Goal: Task Accomplishment & Management: Use online tool/utility

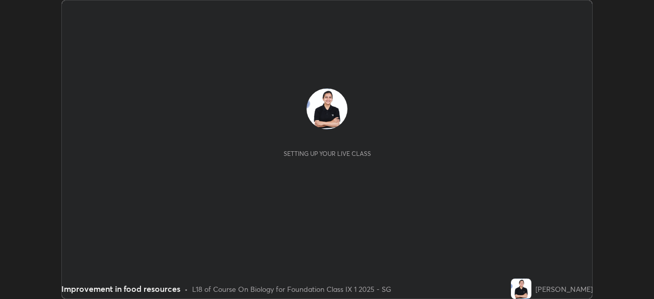
scroll to position [299, 654]
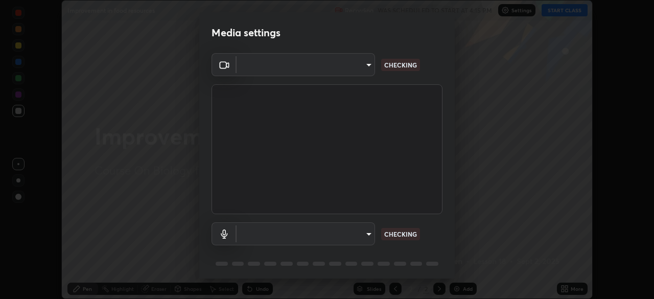
type input "e368950ee1789dc133b928d44c55990908248adf2b0f1b3a5f24ea998c5803b5"
click at [365, 236] on body "Erase all Improvement in food resources Recording WAS SCHEDULED TO START AT 4:1…" at bounding box center [327, 149] width 654 height 299
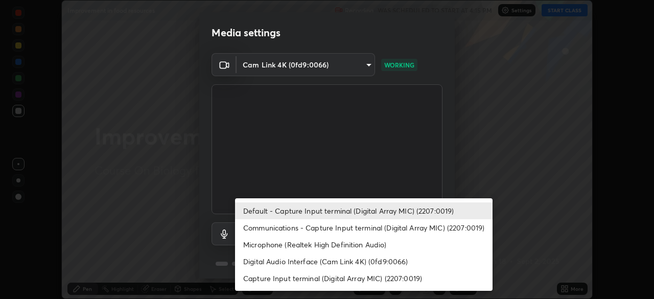
click at [351, 228] on li "Communications - Capture Input terminal (Digital Array MIC) (2207:0019)" at bounding box center [364, 227] width 258 height 17
type input "communications"
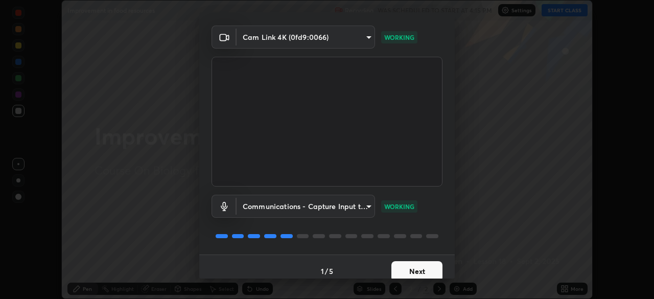
scroll to position [36, 0]
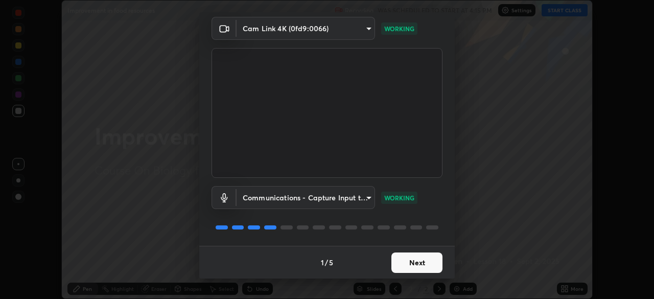
click at [412, 264] on button "Next" at bounding box center [416, 262] width 51 height 20
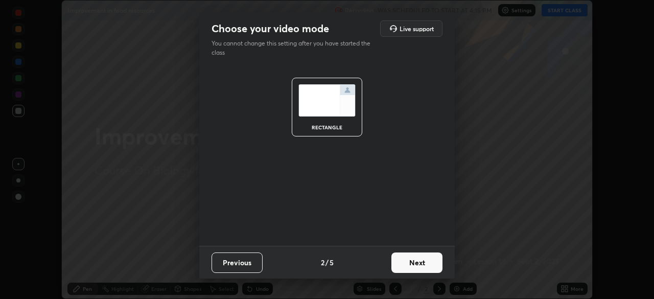
scroll to position [0, 0]
click at [427, 262] on button "Next" at bounding box center [416, 262] width 51 height 20
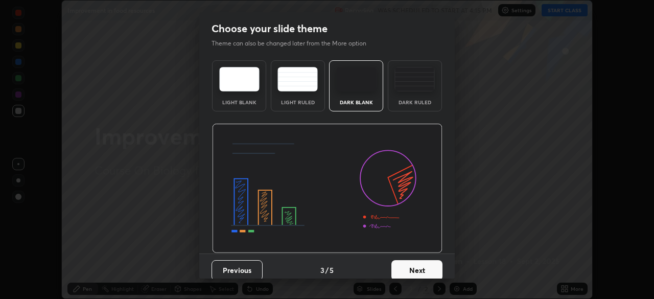
click at [420, 268] on button "Next" at bounding box center [416, 270] width 51 height 20
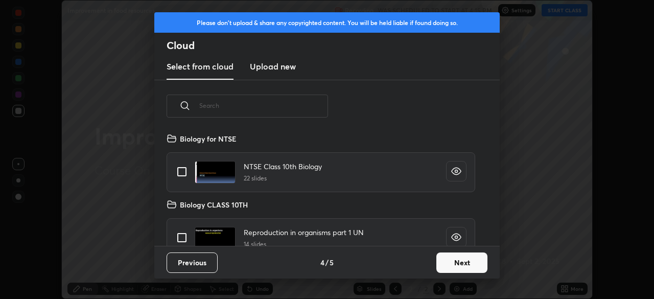
scroll to position [113, 328]
click at [459, 262] on button "Next" at bounding box center [461, 262] width 51 height 20
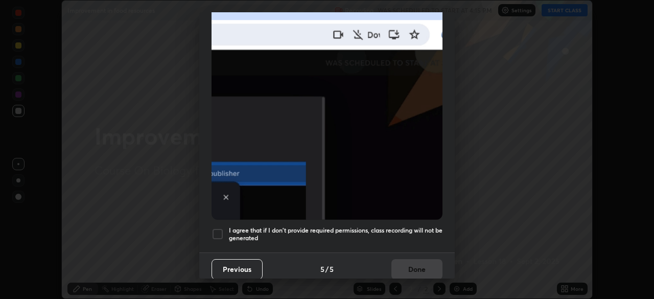
scroll to position [245, 0]
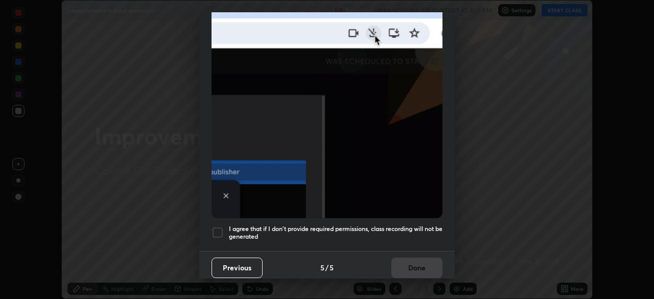
click at [385, 233] on h5 "I agree that if I don't provide required permissions, class recording will not …" at bounding box center [336, 233] width 214 height 16
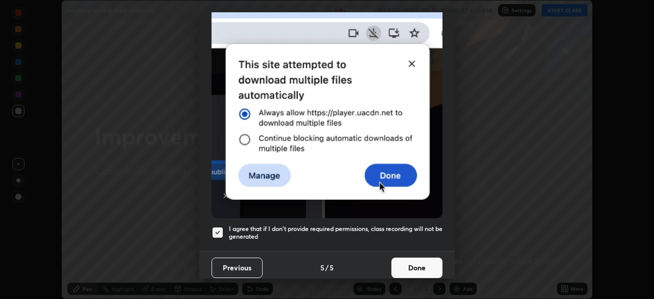
click at [407, 264] on button "Done" at bounding box center [416, 268] width 51 height 20
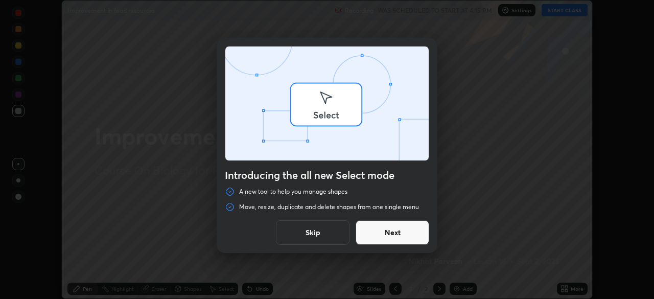
click at [558, 11] on div "Introducing the all new Select mode A new tool to help you manage shapes Move, …" at bounding box center [327, 149] width 654 height 299
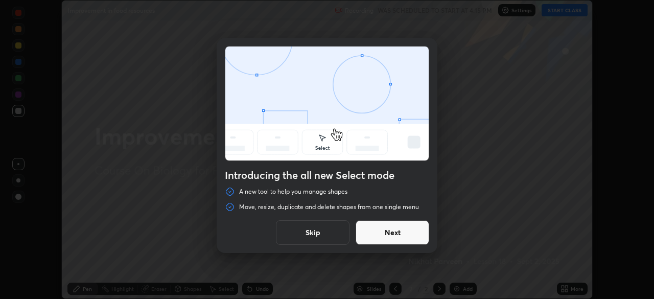
click at [334, 235] on button "Skip" at bounding box center [313, 232] width 74 height 25
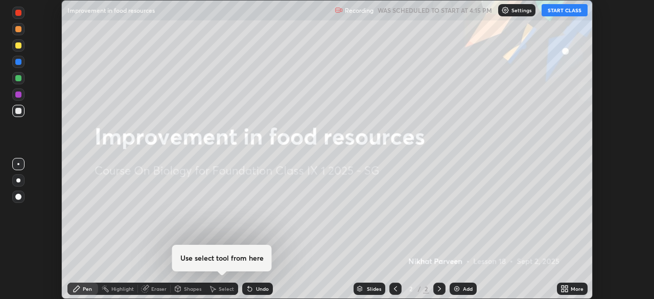
click at [560, 8] on button "START CLASS" at bounding box center [565, 10] width 46 height 12
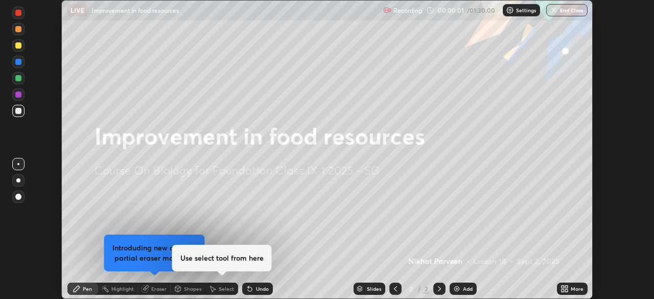
click at [517, 8] on p "Settings" at bounding box center [526, 10] width 20 height 5
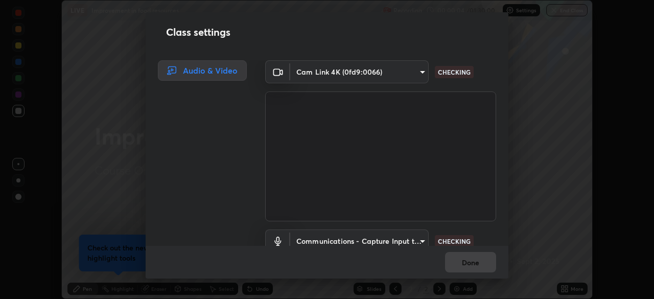
click at [305, 76] on body "Erase all LIVE Improvement in food resources Recording 00:00:04 / 01:30:00 Sett…" at bounding box center [327, 149] width 654 height 299
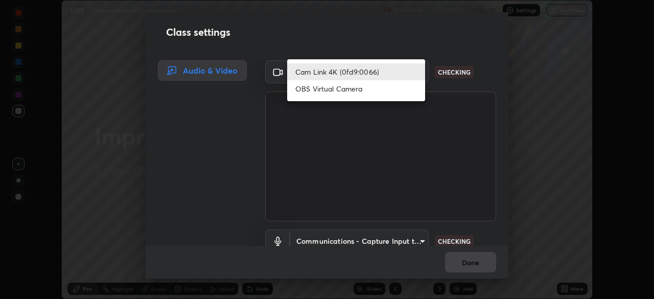
click at [329, 89] on li "OBS Virtual Camera" at bounding box center [356, 88] width 138 height 17
type input "6987820f9cafb644c30a37922b6ce305cc1d095ed9c54f769572d1df90e878e7"
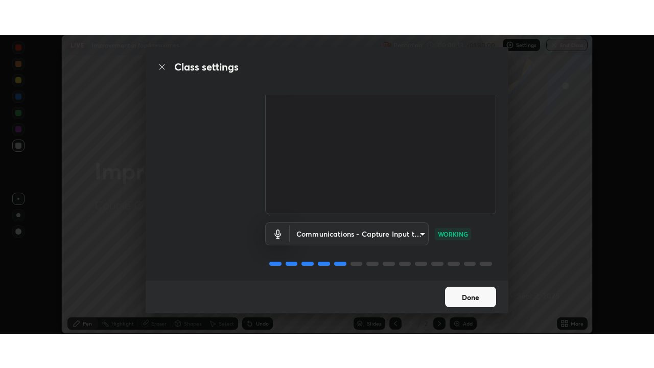
scroll to position [47, 0]
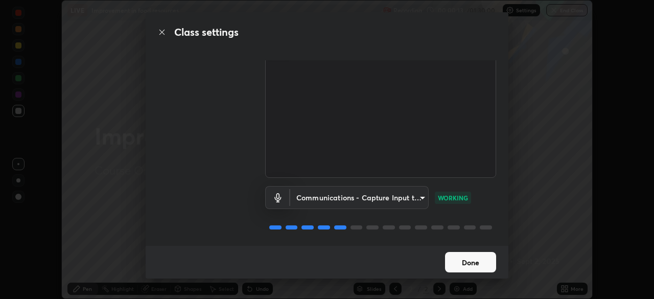
click at [467, 263] on button "Done" at bounding box center [470, 262] width 51 height 20
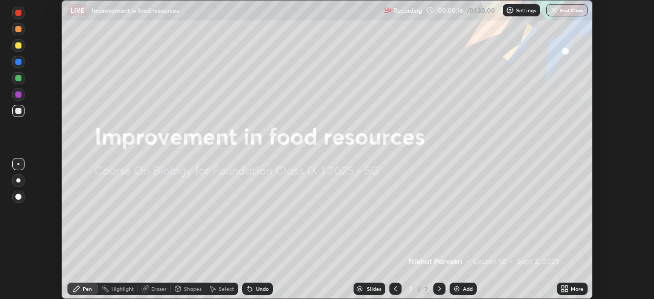
click at [567, 288] on icon at bounding box center [566, 287] width 3 height 3
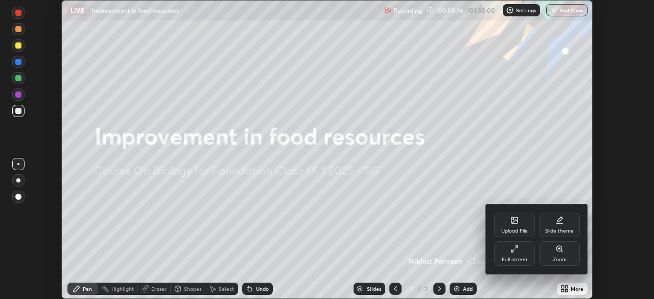
click at [515, 259] on div "Full screen" at bounding box center [515, 259] width 26 height 5
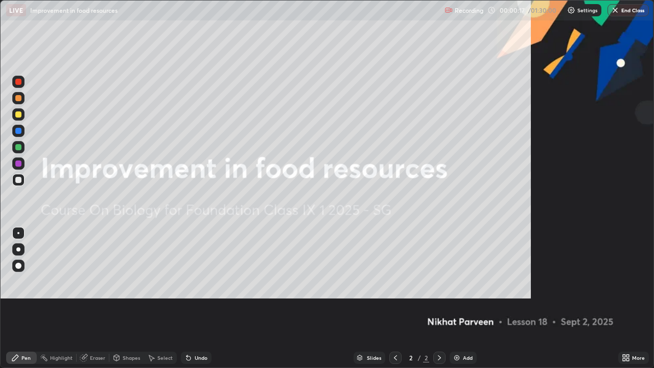
scroll to position [368, 654]
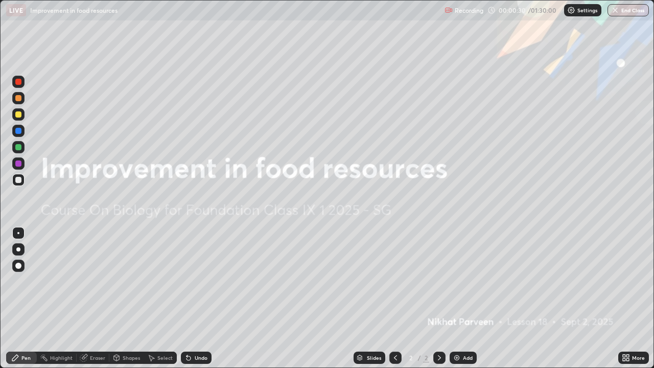
click at [458, 298] on img at bounding box center [457, 358] width 8 height 8
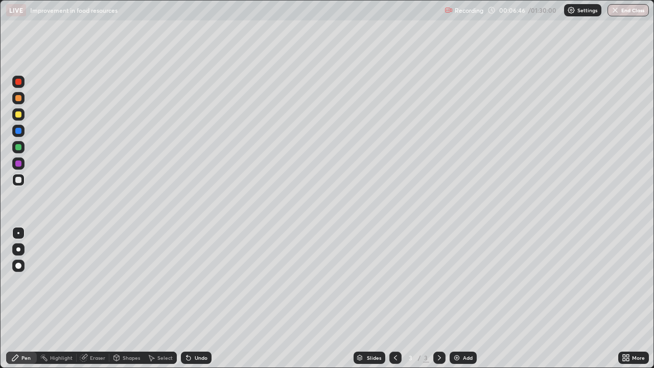
click at [627, 298] on icon at bounding box center [628, 359] width 3 height 3
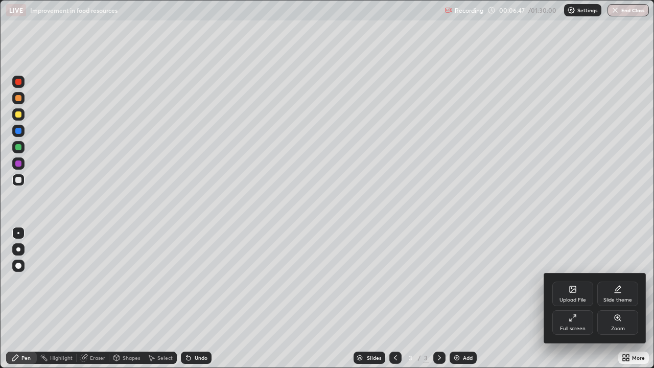
click at [560, 298] on div "Upload File" at bounding box center [573, 299] width 27 height 5
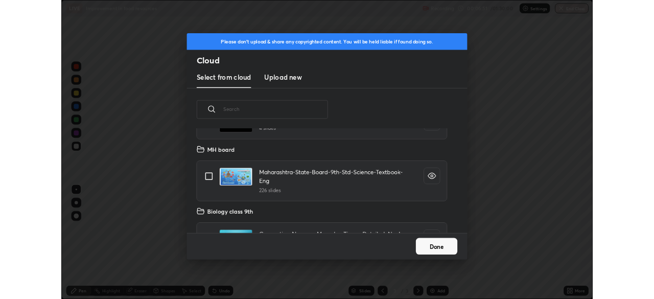
scroll to position [584, 0]
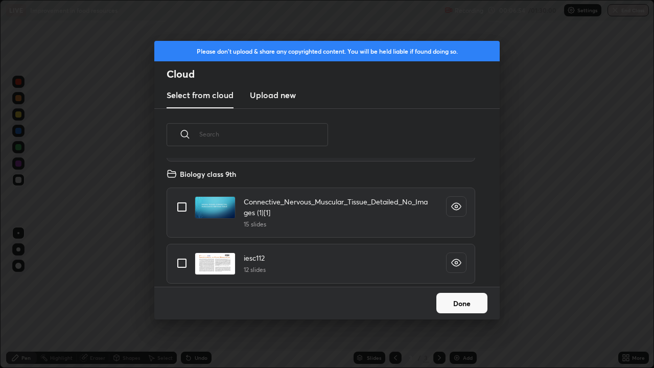
click at [183, 262] on input "grid" at bounding box center [181, 262] width 21 height 21
checkbox input "true"
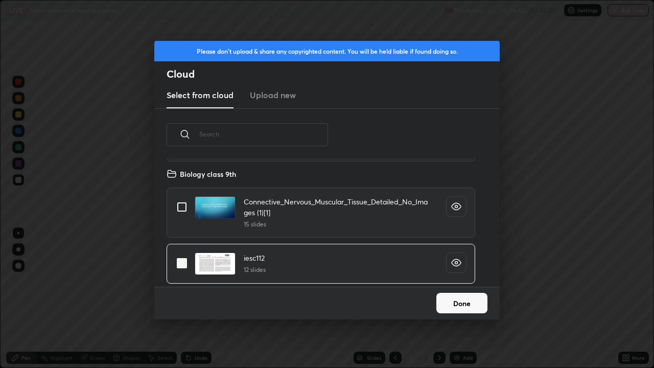
click at [459, 298] on button "Done" at bounding box center [461, 303] width 51 height 20
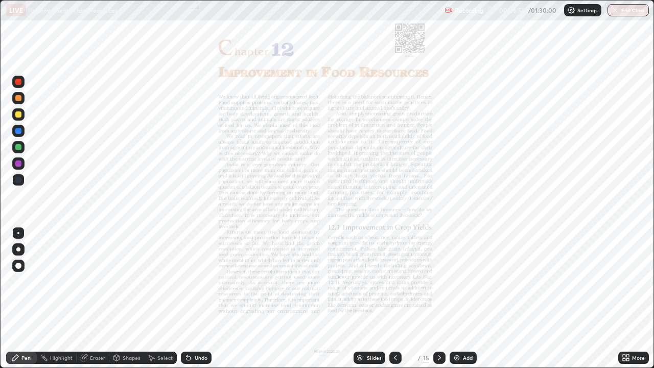
click at [437, 298] on icon at bounding box center [439, 358] width 8 height 8
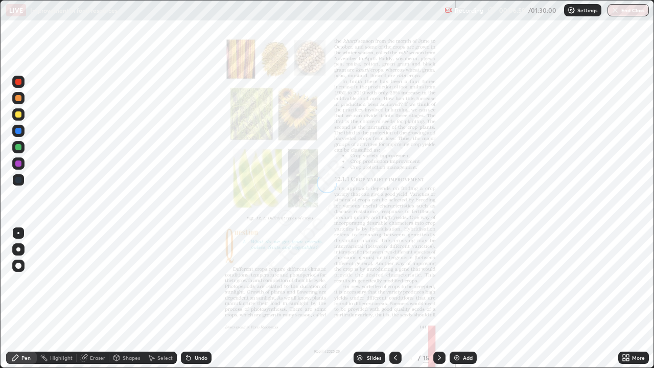
click at [437, 298] on icon at bounding box center [439, 358] width 8 height 8
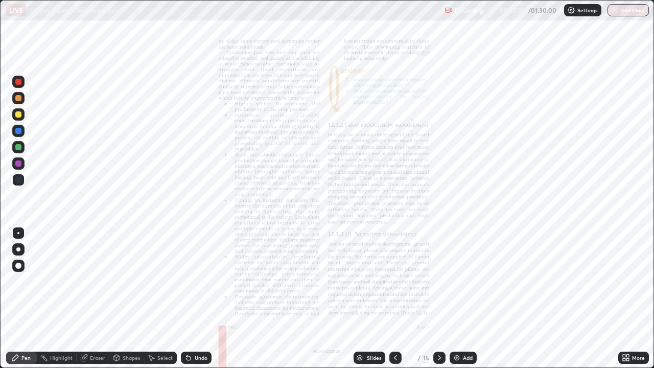
click at [438, 298] on icon at bounding box center [439, 358] width 8 height 8
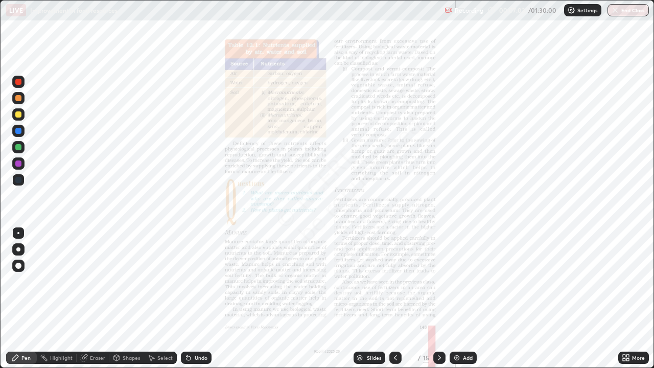
click at [438, 298] on icon at bounding box center [439, 357] width 3 height 5
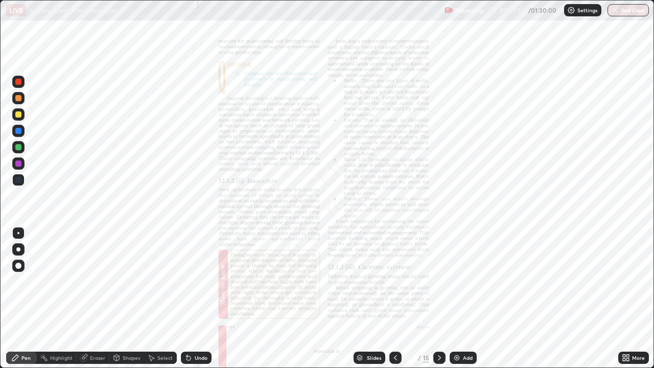
click at [463, 298] on div "Add" at bounding box center [468, 357] width 10 height 5
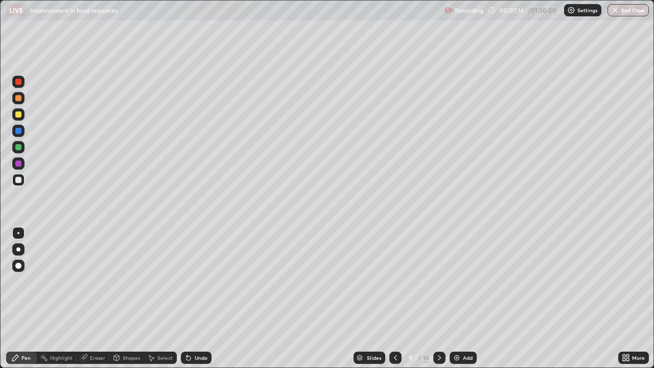
click at [16, 253] on div at bounding box center [18, 249] width 12 height 12
click at [18, 82] on div at bounding box center [18, 82] width 6 height 6
click at [19, 180] on div at bounding box center [18, 180] width 6 height 6
click at [23, 167] on div at bounding box center [18, 163] width 12 height 12
click at [24, 181] on div at bounding box center [18, 180] width 12 height 12
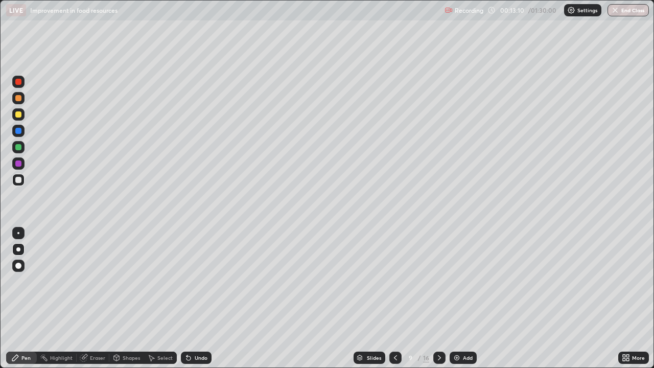
click at [61, 298] on div "Highlight" at bounding box center [61, 357] width 22 height 5
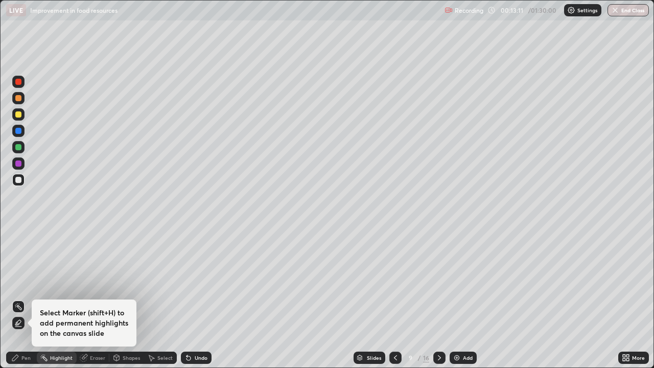
click at [17, 298] on icon at bounding box center [18, 323] width 2 height 2
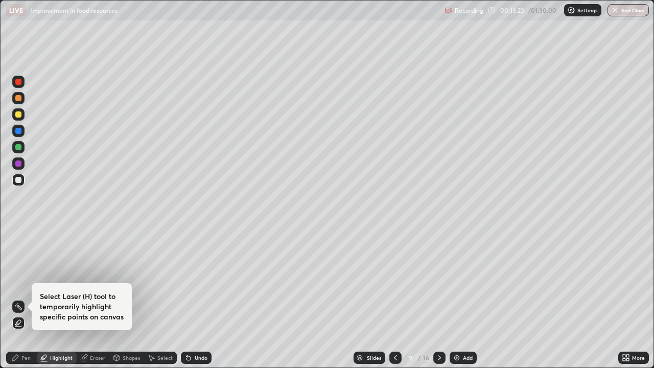
click at [95, 298] on div "Eraser" at bounding box center [97, 357] width 15 height 5
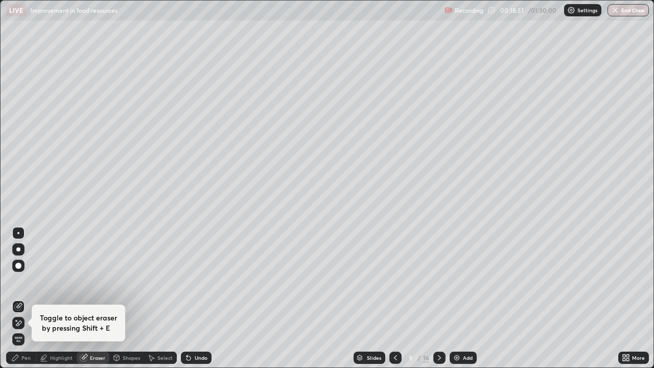
click at [460, 298] on div "Add" at bounding box center [463, 358] width 27 height 12
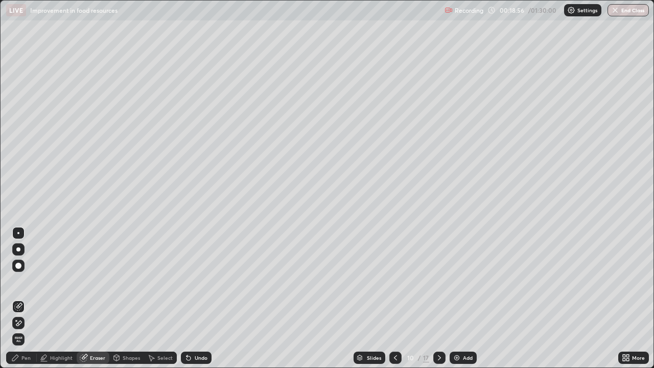
click at [25, 298] on div "Pen" at bounding box center [25, 357] width 9 height 5
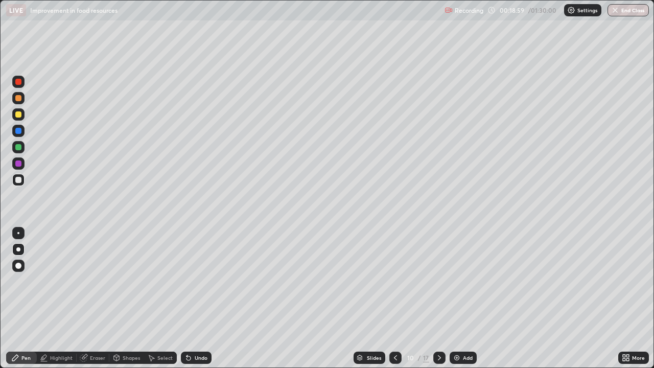
click at [18, 164] on div at bounding box center [18, 163] width 6 height 6
click at [195, 298] on div "Undo" at bounding box center [201, 357] width 13 height 5
click at [22, 114] on div at bounding box center [18, 114] width 12 height 12
click at [18, 233] on div at bounding box center [18, 233] width 2 height 2
click at [21, 184] on div at bounding box center [18, 180] width 12 height 12
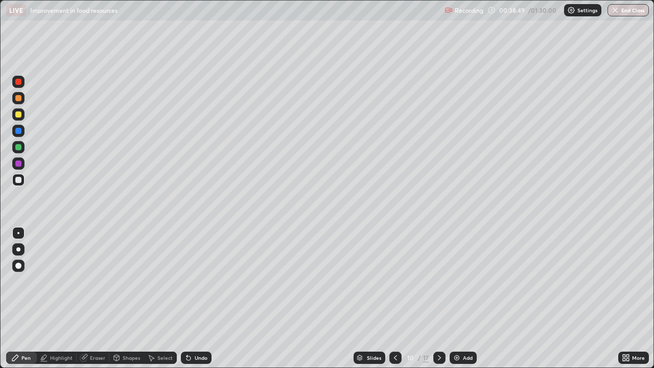
click at [460, 298] on div "Add" at bounding box center [463, 358] width 27 height 12
click at [19, 149] on div at bounding box center [18, 147] width 6 height 6
click at [20, 183] on div at bounding box center [18, 180] width 12 height 12
click at [195, 298] on div "Undo" at bounding box center [201, 357] width 13 height 5
click at [395, 298] on icon at bounding box center [395, 358] width 8 height 8
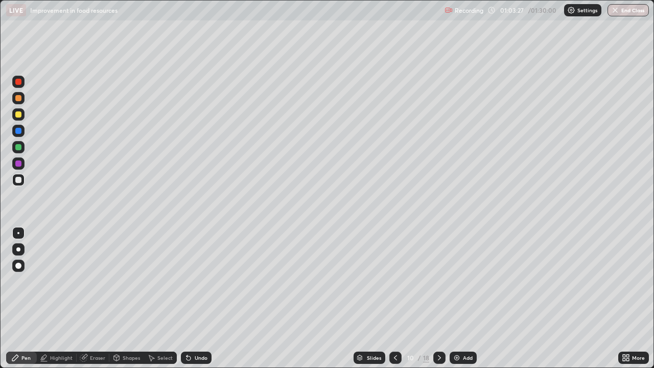
click at [58, 298] on div "Highlight" at bounding box center [61, 357] width 22 height 5
click at [19, 163] on div at bounding box center [18, 163] width 6 height 6
click at [17, 145] on div at bounding box center [18, 147] width 6 height 6
click at [17, 161] on div at bounding box center [18, 163] width 6 height 6
click at [18, 145] on div at bounding box center [18, 147] width 6 height 6
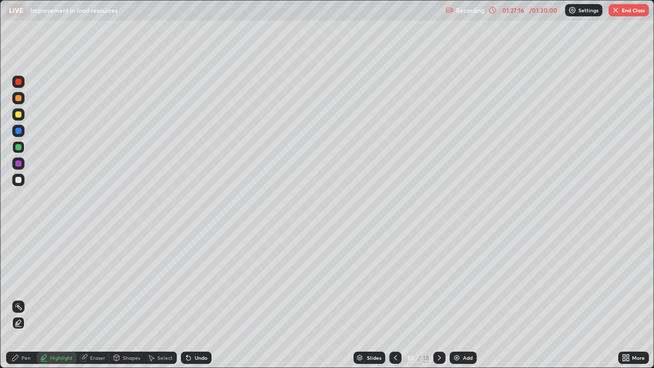
click at [628, 298] on icon at bounding box center [628, 359] width 3 height 3
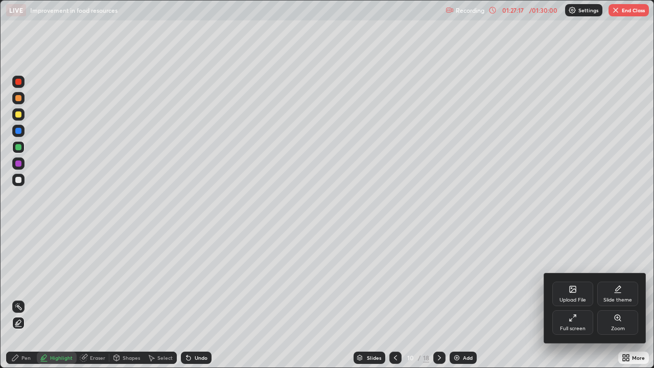
click at [574, 298] on div "Full screen" at bounding box center [573, 328] width 26 height 5
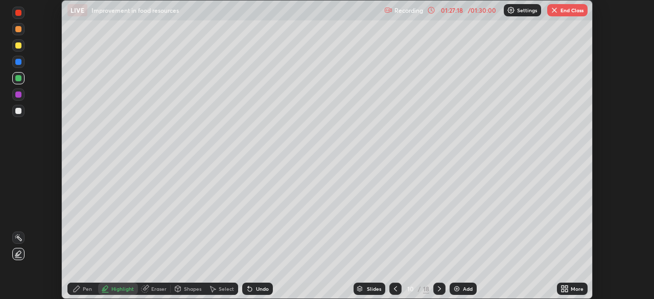
scroll to position [50806, 50450]
click at [569, 10] on button "End Class" at bounding box center [567, 10] width 40 height 12
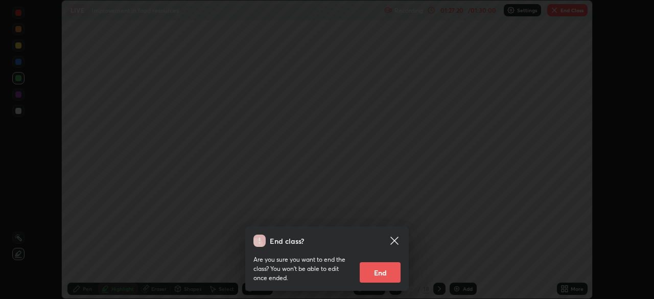
click at [385, 271] on button "End" at bounding box center [380, 272] width 41 height 20
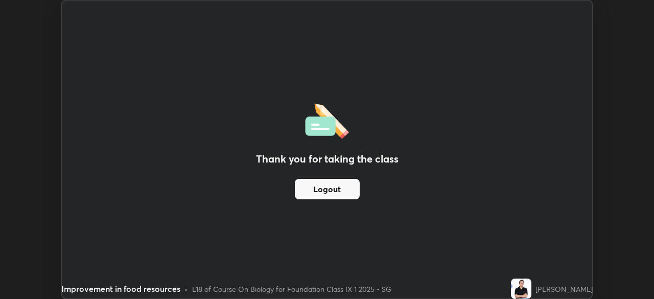
click at [350, 187] on button "Logout" at bounding box center [327, 189] width 65 height 20
